Goal: Find specific page/section: Find specific page/section

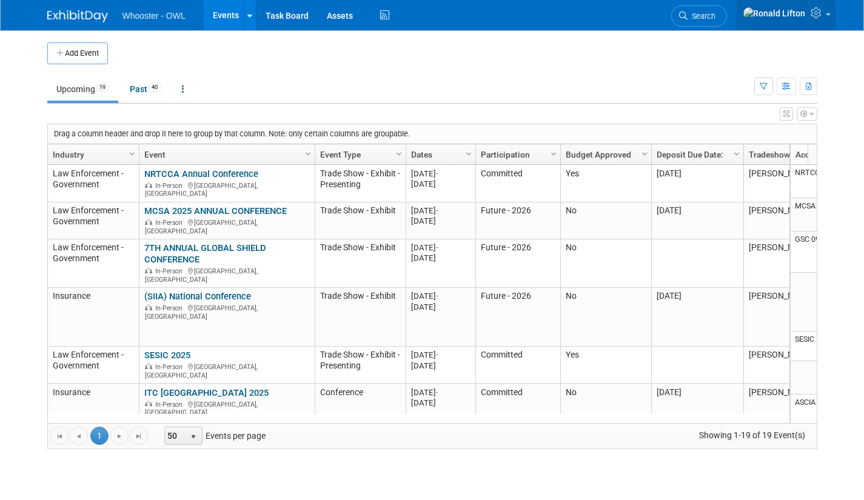
click at [828, 16] on span at bounding box center [827, 14] width 5 height 2
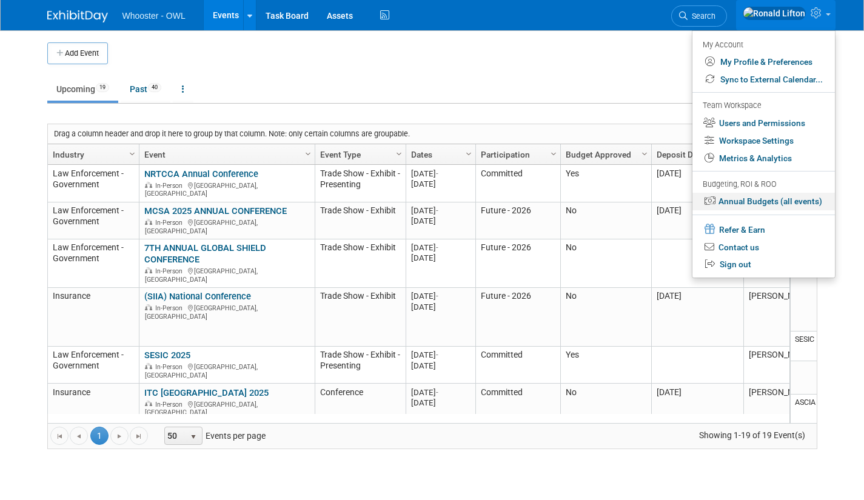
click at [766, 207] on link "Annual Budgets (all events)" at bounding box center [763, 202] width 142 height 18
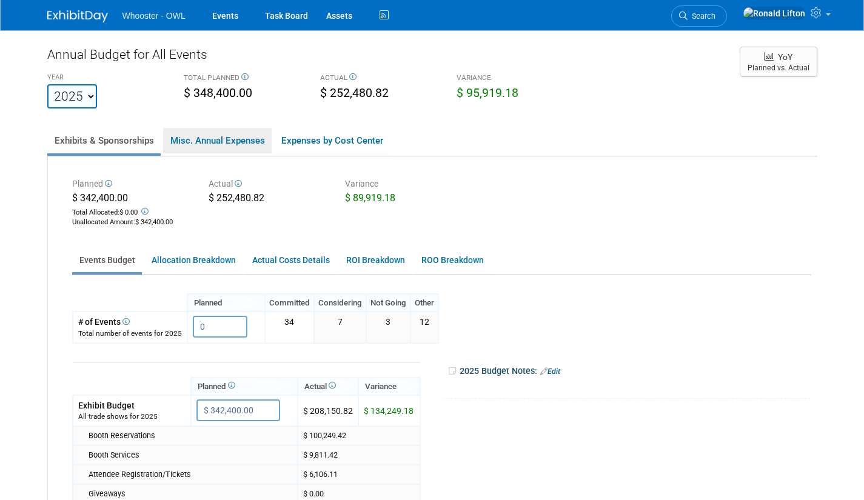
click at [231, 138] on link "Misc. Annual Expenses" at bounding box center [217, 140] width 108 height 25
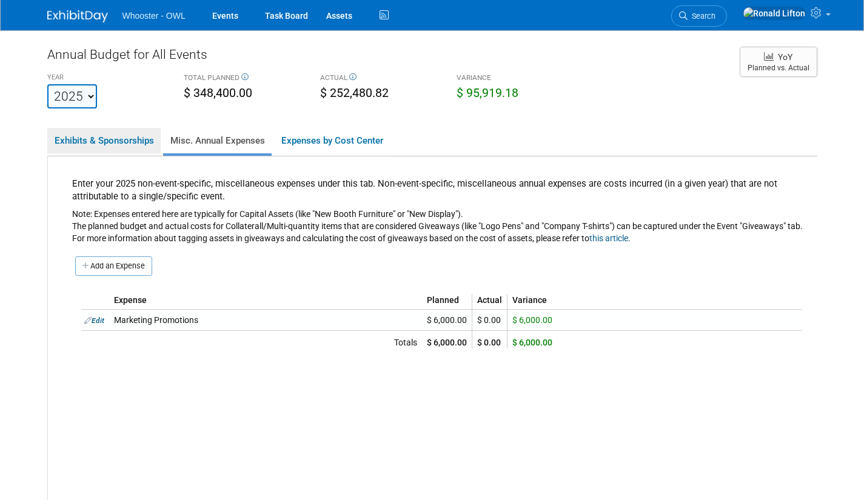
click at [132, 138] on link "Exhibits & Sponsorships" at bounding box center [103, 140] width 113 height 25
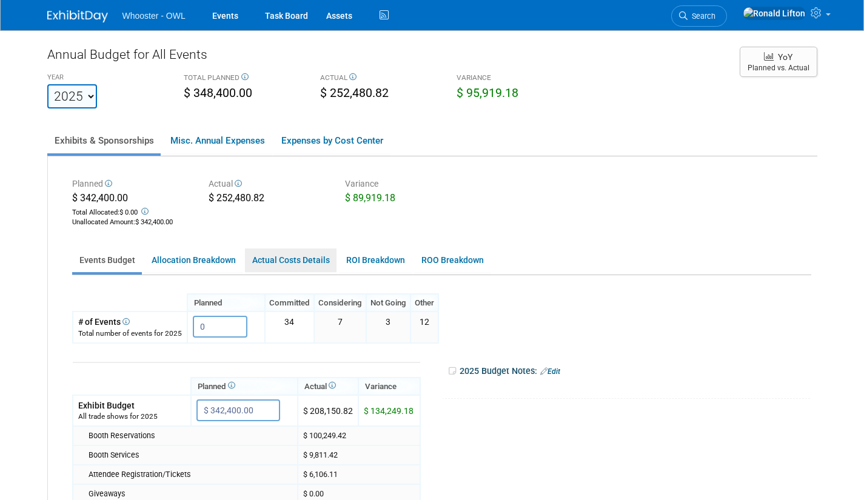
click at [288, 259] on link "Actual Costs Details" at bounding box center [291, 260] width 92 height 24
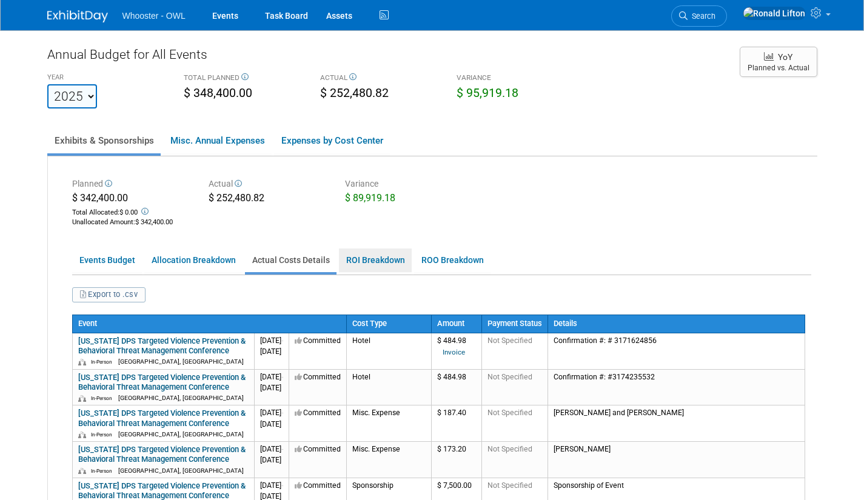
click at [375, 258] on link "ROI Breakdown" at bounding box center [375, 260] width 73 height 24
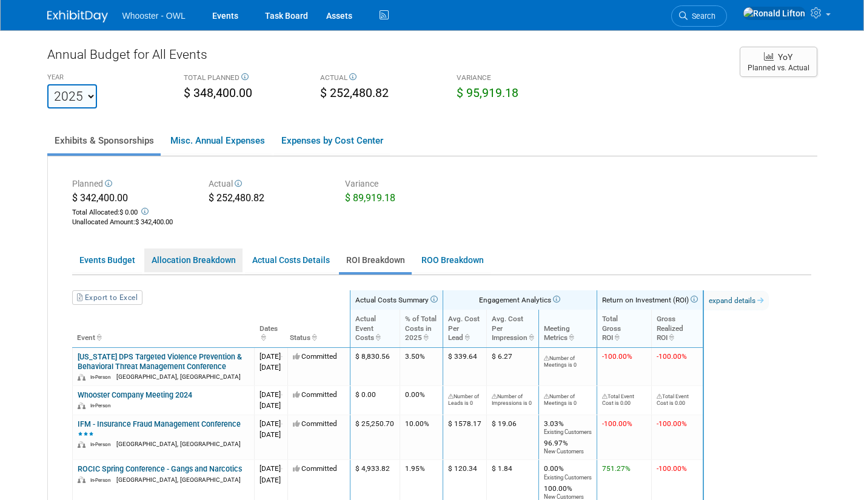
click at [213, 269] on link "Allocation Breakdown" at bounding box center [193, 260] width 98 height 24
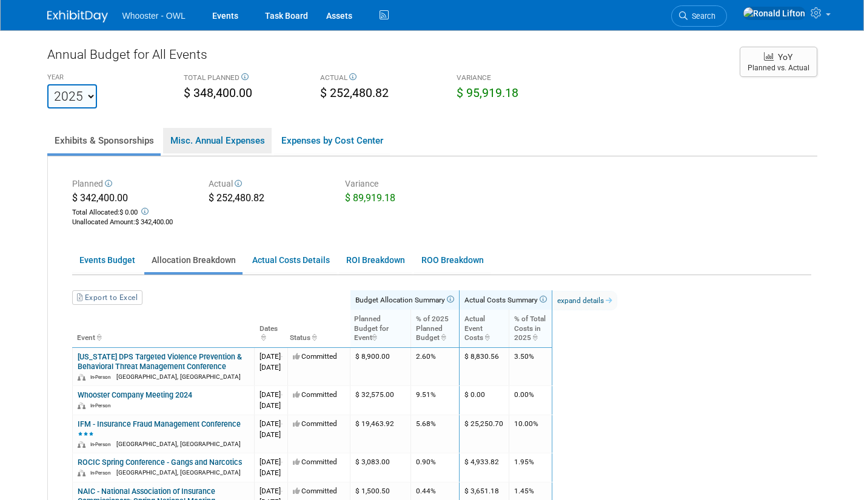
click at [247, 144] on link "Misc. Annual Expenses" at bounding box center [217, 140] width 108 height 25
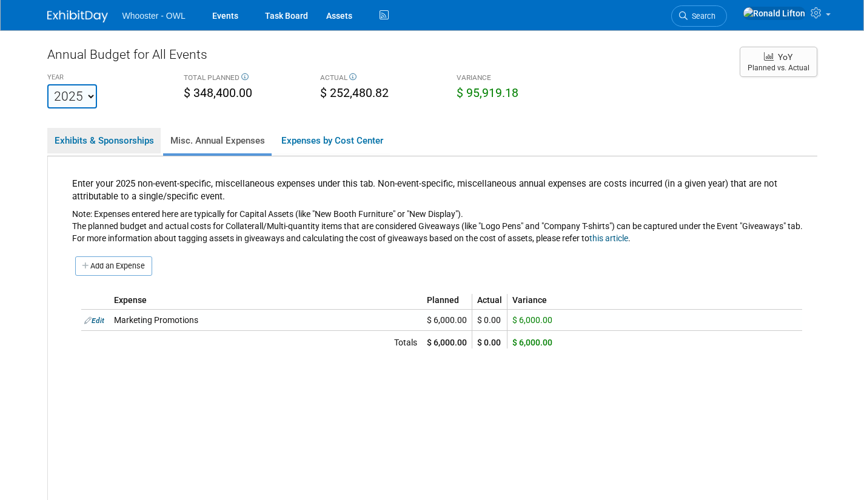
click at [98, 138] on link "Exhibits & Sponsorships" at bounding box center [103, 140] width 113 height 25
